Goal: Information Seeking & Learning: Learn about a topic

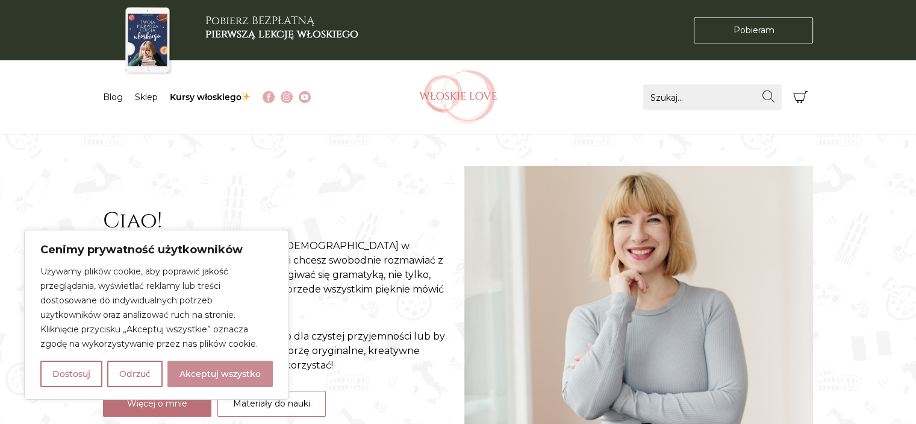
click at [199, 367] on button "Akceptuj wszystko" at bounding box center [219, 373] width 105 height 27
checkbox input "true"
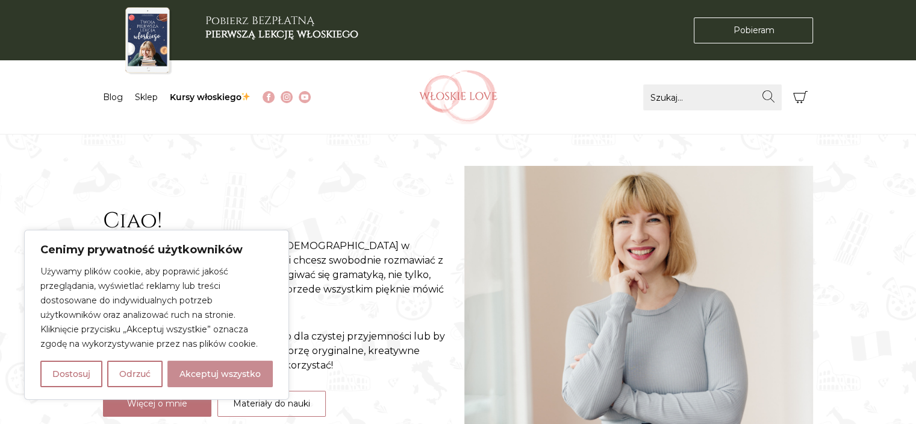
checkbox input "true"
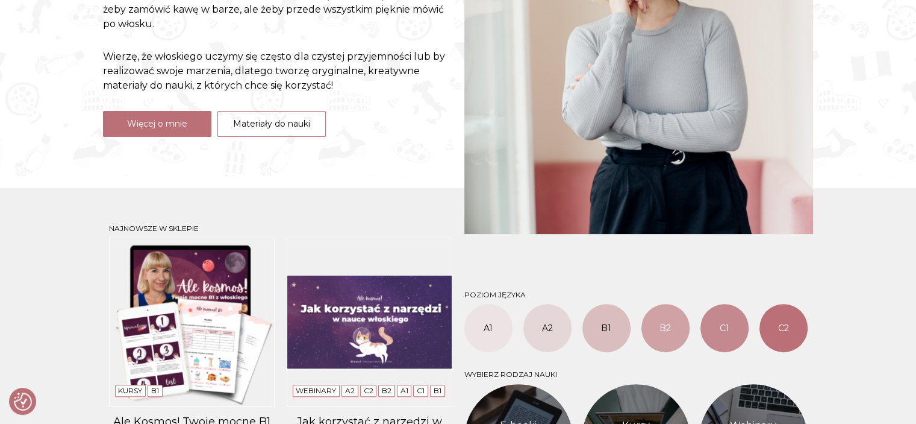
scroll to position [301, 0]
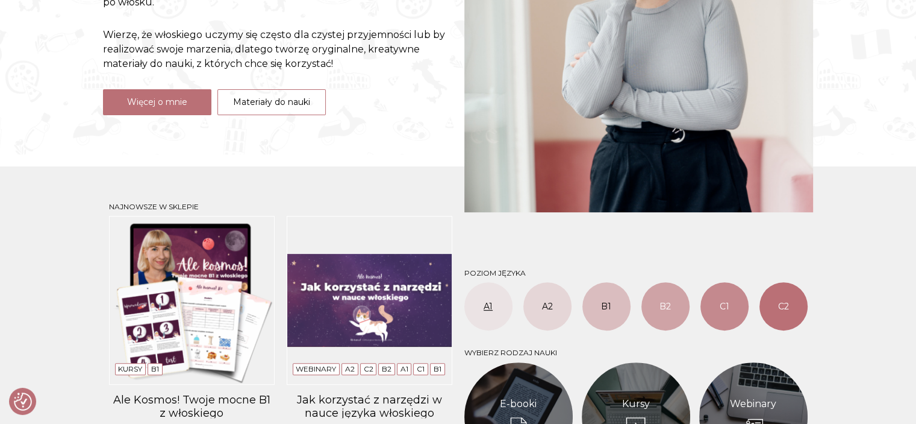
click at [490, 308] on link "A1" at bounding box center [489, 306] width 48 height 48
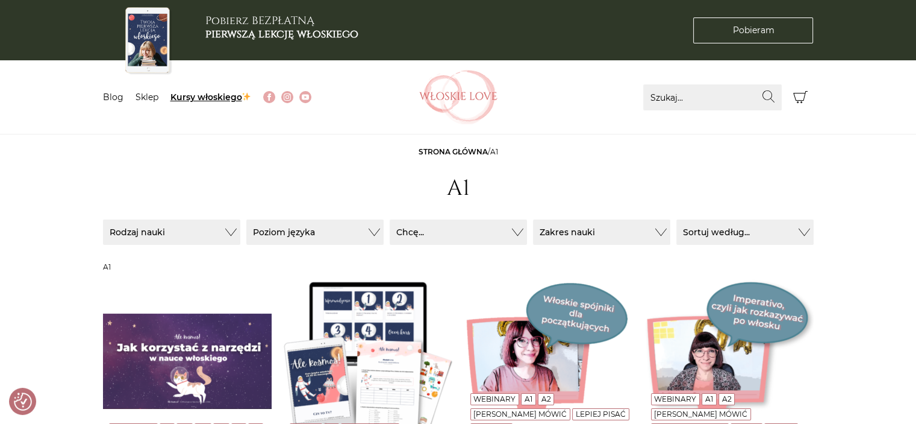
click at [194, 98] on link "Kursy włoskiego" at bounding box center [210, 97] width 81 height 11
